Goal: Task Accomplishment & Management: Complete application form

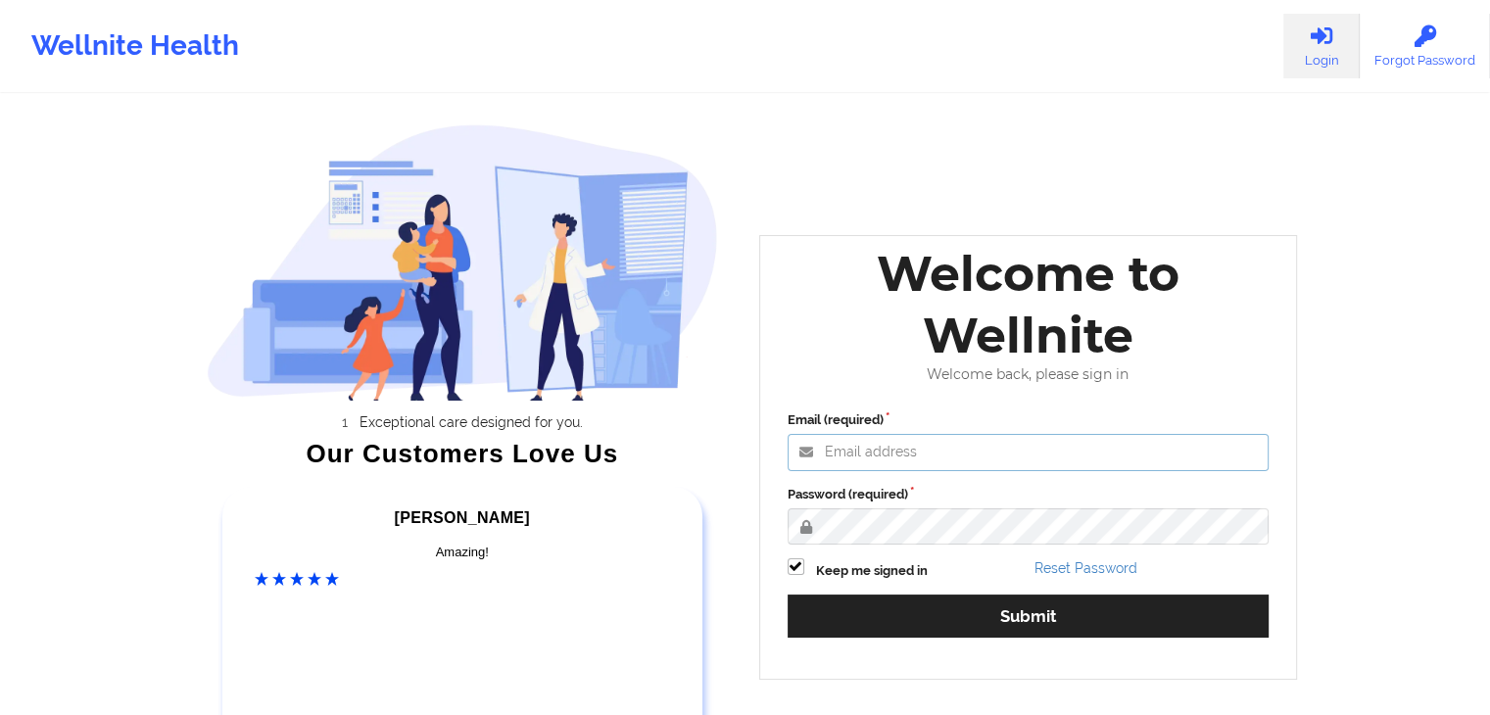
click at [932, 459] on input "Email (required)" at bounding box center [1029, 452] width 482 height 37
paste input "[URL][DOMAIN_NAME]"
type input "[URL][DOMAIN_NAME]"
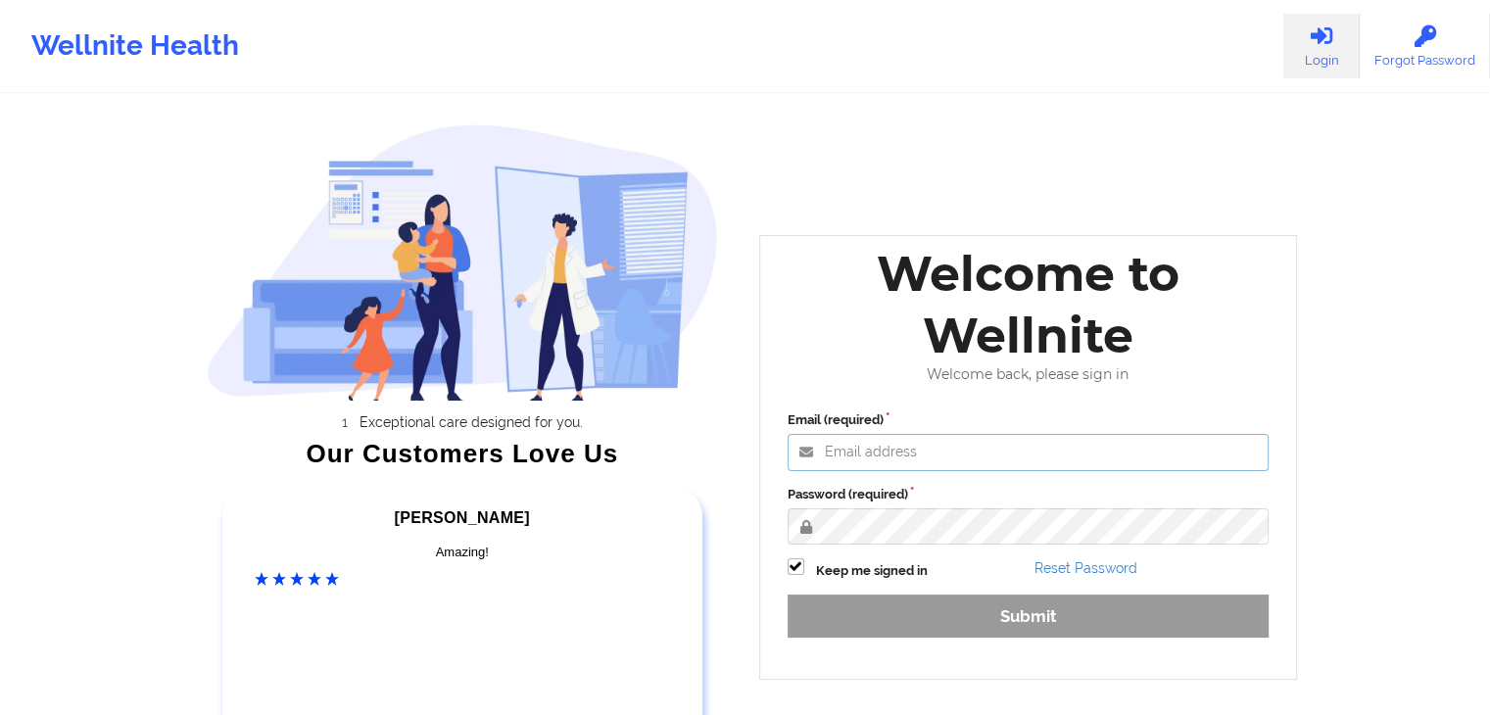
click at [932, 459] on input "Email (required)" at bounding box center [1029, 452] width 482 height 37
paste input "[URL][DOMAIN_NAME]"
type input "[URL][DOMAIN_NAME]"
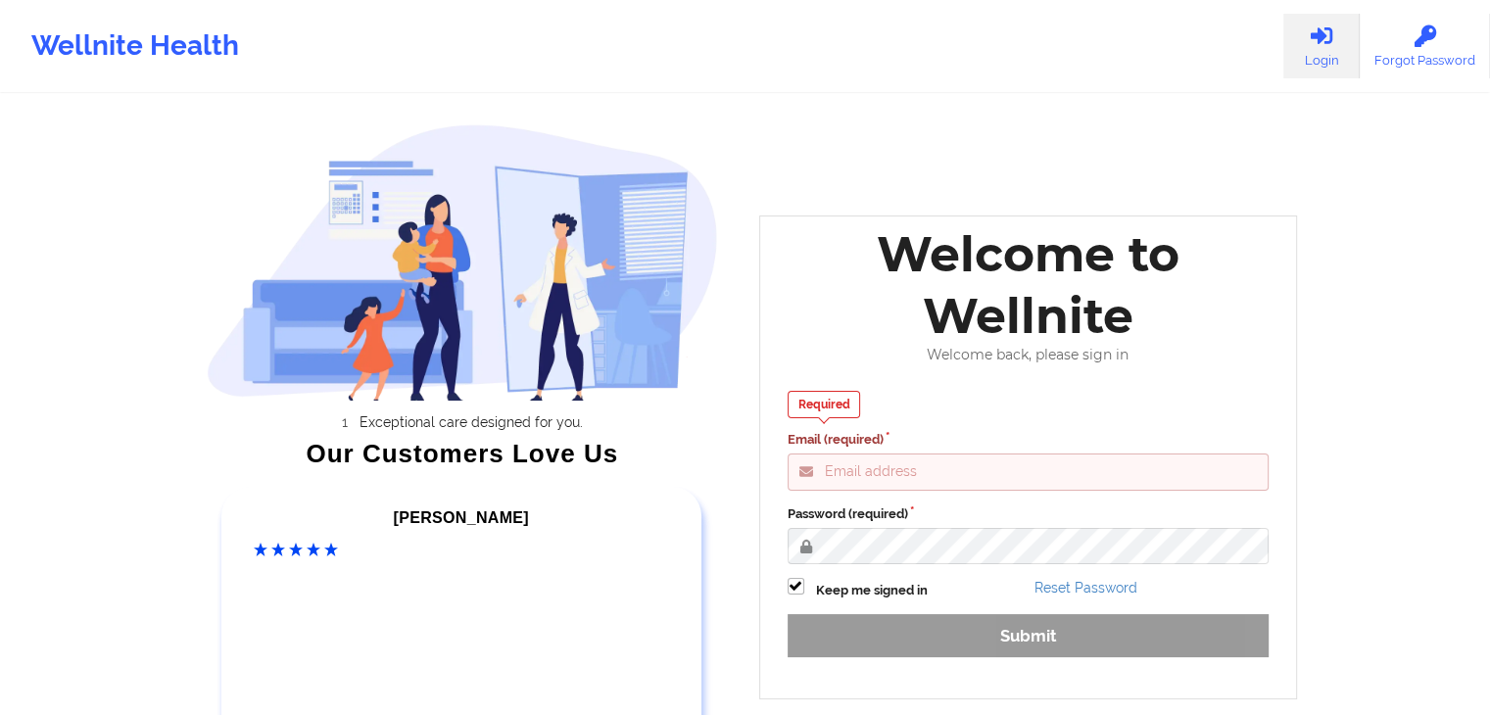
paste input "[EMAIL_ADDRESS][DOMAIN_NAME]"
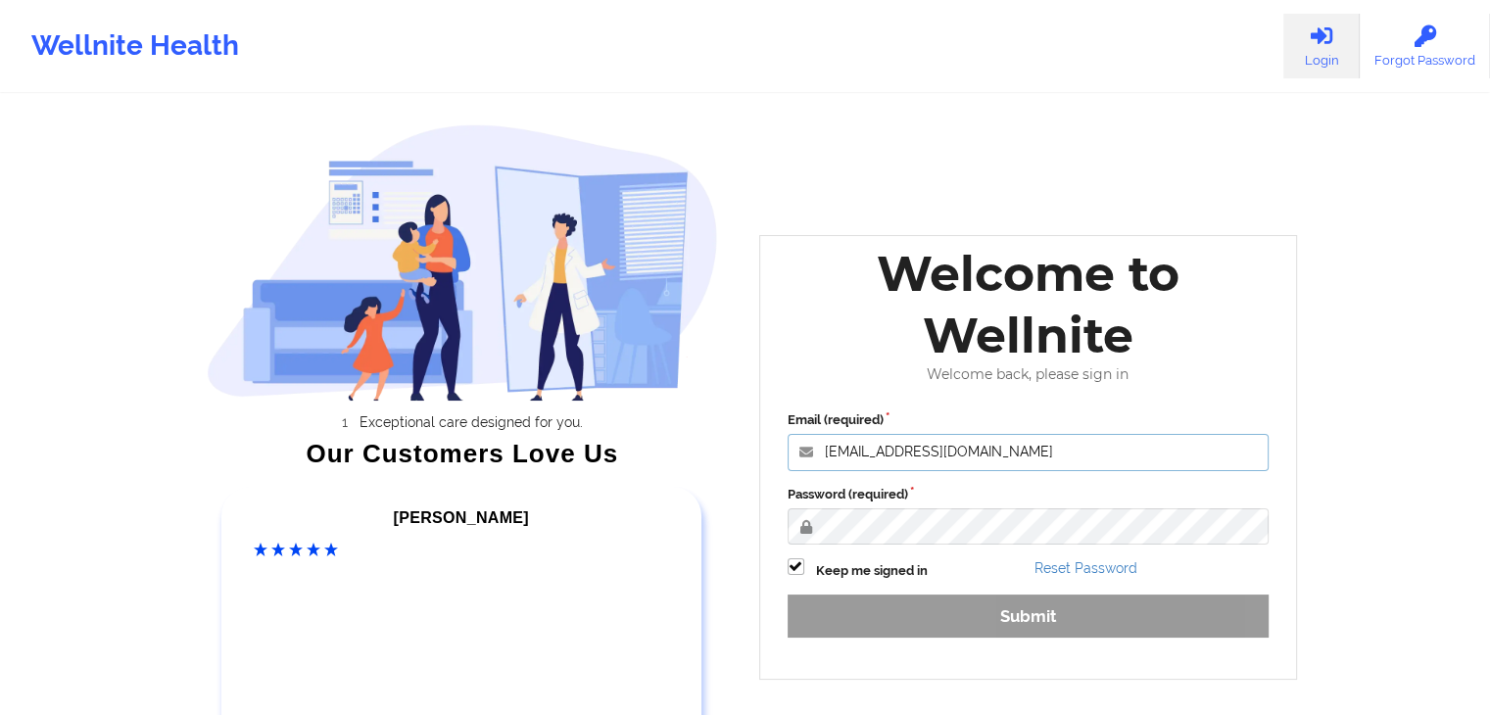
type input "[EMAIL_ADDRESS][DOMAIN_NAME]"
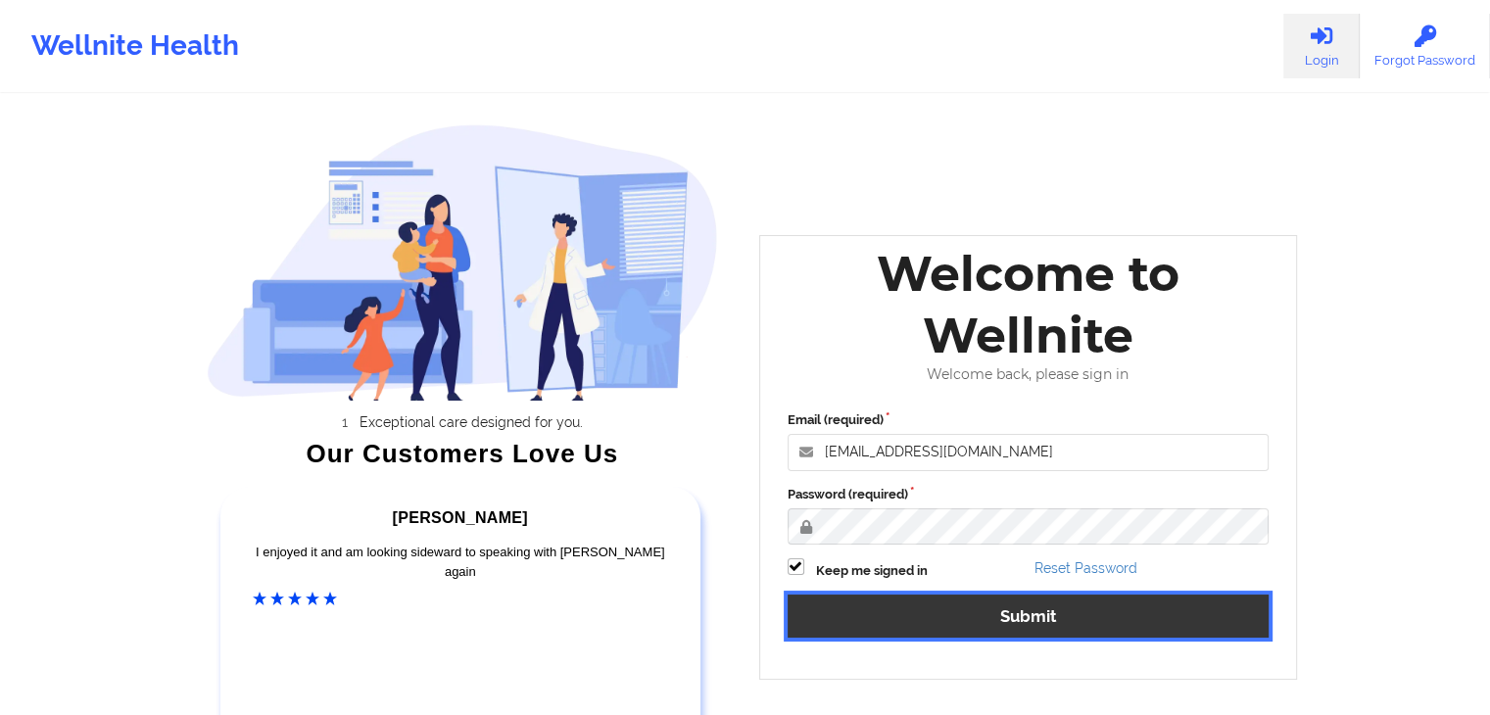
click at [975, 609] on button "Submit" at bounding box center [1029, 616] width 482 height 42
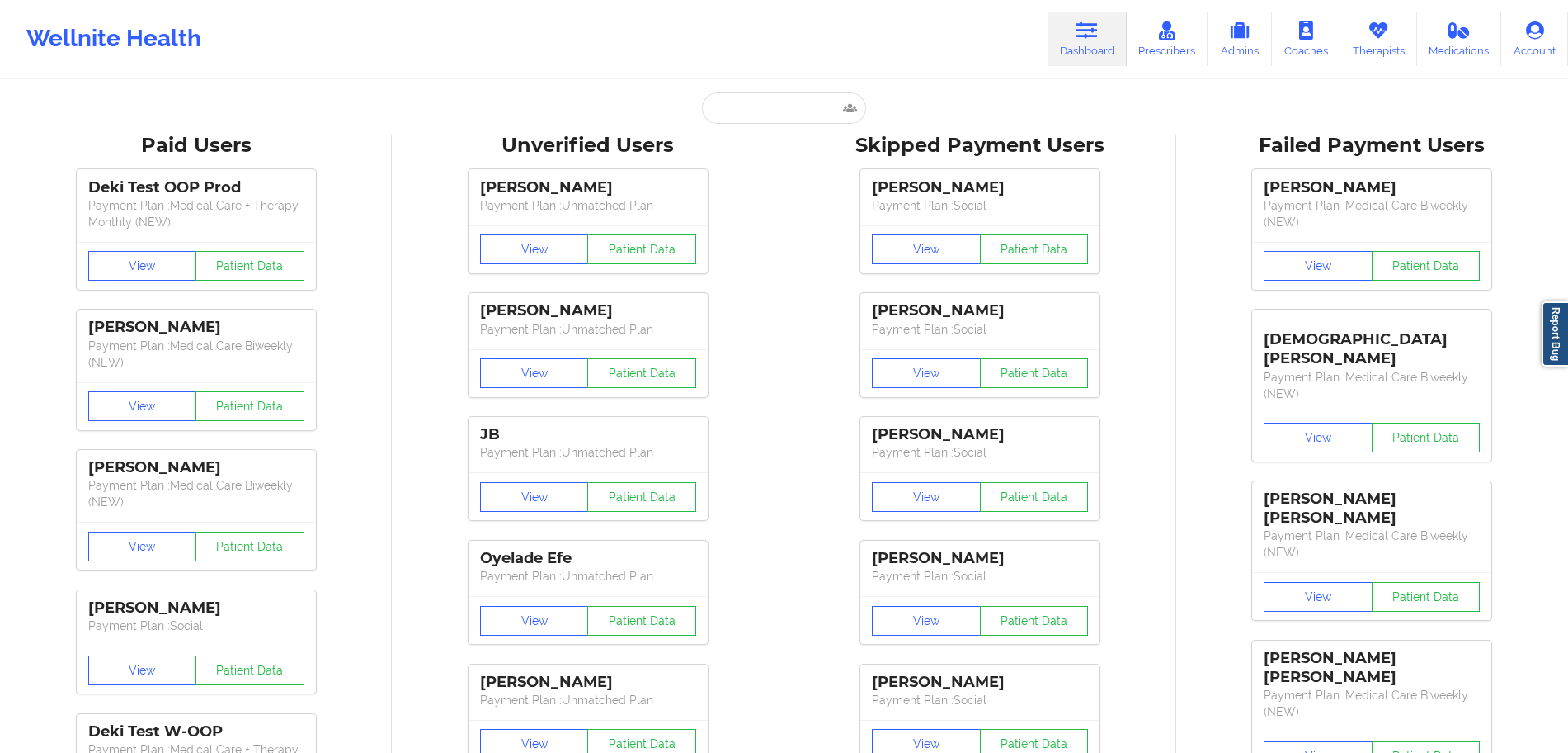
drag, startPoint x: 1242, startPoint y: 0, endPoint x: 897, endPoint y: 75, distance: 353.1
click at [897, 75] on div "Wellnite Health Dashboard Prescribers Admins Coaches Therapists Medications Acc…" at bounding box center [784, 39] width 1568 height 77
